Goal: Information Seeking & Learning: Find specific fact

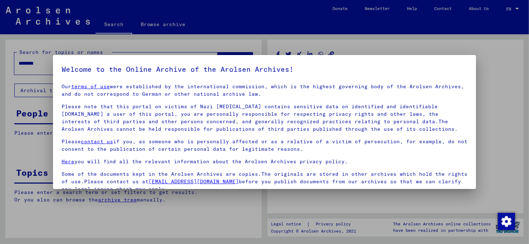
scroll to position [60, 0]
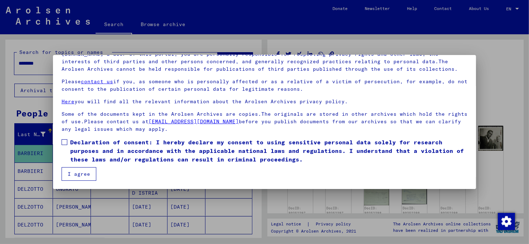
click at [79, 172] on button "I agree" at bounding box center [79, 174] width 35 height 14
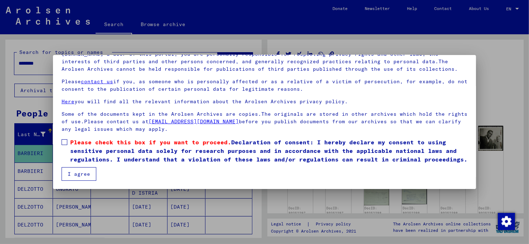
click at [62, 141] on span at bounding box center [65, 142] width 6 height 6
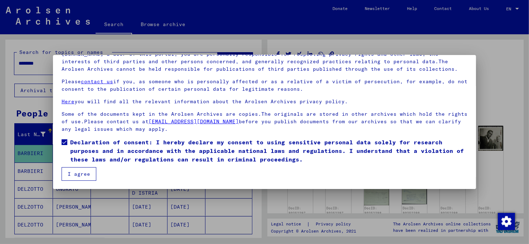
click at [80, 172] on button "I agree" at bounding box center [79, 174] width 35 height 14
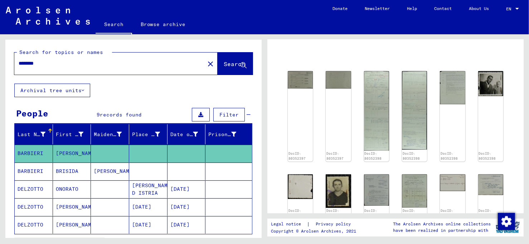
scroll to position [71, 0]
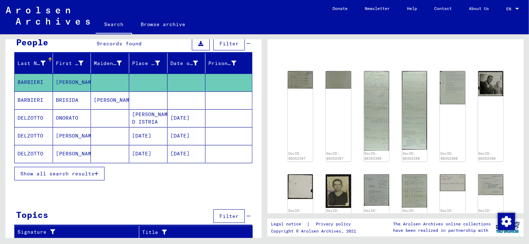
click at [82, 173] on span "Show all search results" at bounding box center [57, 174] width 74 height 6
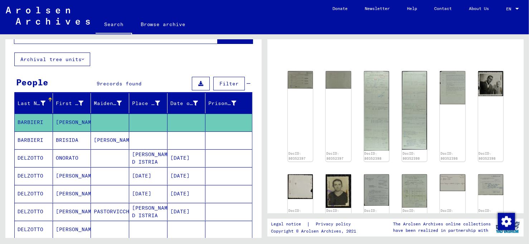
scroll to position [0, 0]
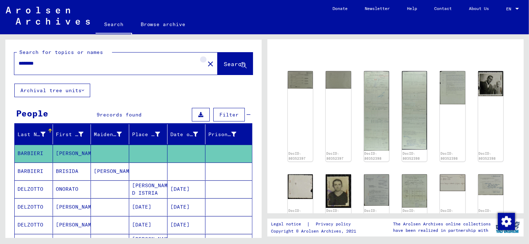
click at [206, 63] on mat-icon "close" at bounding box center [210, 64] width 9 height 9
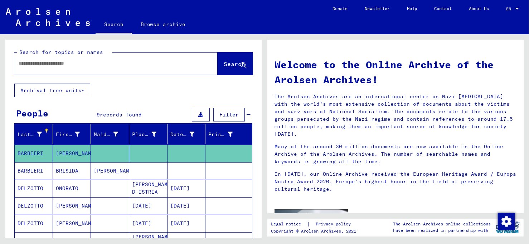
click at [28, 62] on input "text" at bounding box center [107, 64] width 177 height 8
type input "**********"
click at [224, 63] on span "Search" at bounding box center [234, 63] width 21 height 7
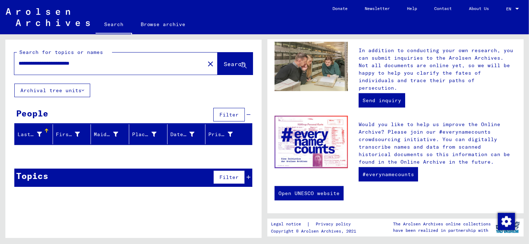
scroll to position [284, 0]
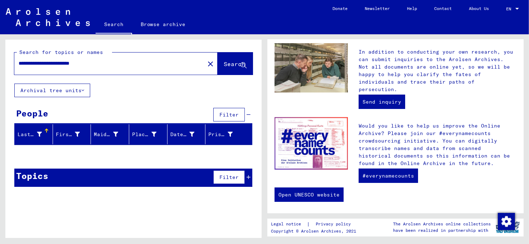
click at [237, 60] on button "Search" at bounding box center [234, 64] width 35 height 22
click at [206, 63] on mat-icon "close" at bounding box center [210, 64] width 9 height 9
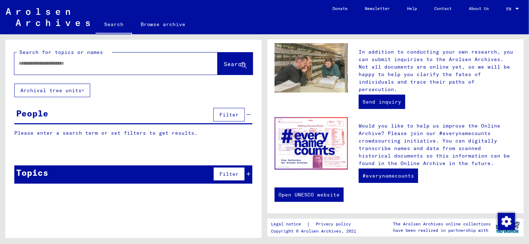
type input "**********"
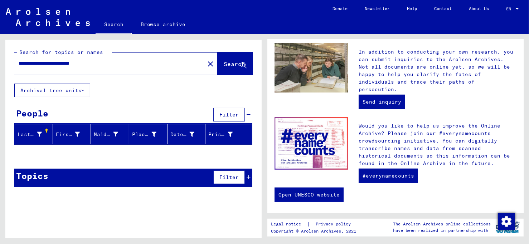
click at [111, 24] on link "Search" at bounding box center [113, 25] width 36 height 19
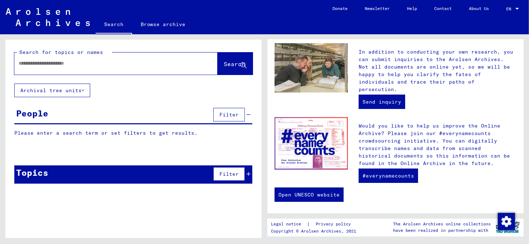
click at [31, 63] on input "text" at bounding box center [107, 64] width 177 height 8
type input "**********"
click at [231, 63] on span "Search" at bounding box center [234, 63] width 21 height 7
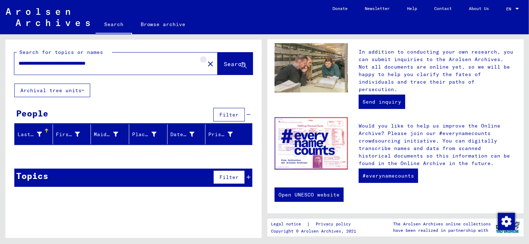
click at [206, 61] on mat-icon "close" at bounding box center [210, 64] width 9 height 9
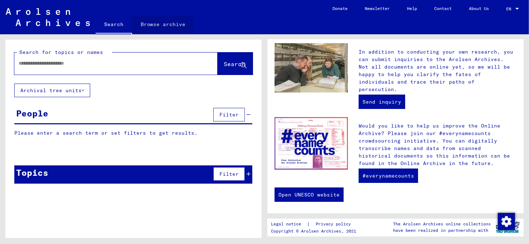
click at [160, 23] on link "Browse archive" at bounding box center [163, 24] width 62 height 17
